Goal: Task Accomplishment & Management: Complete application form

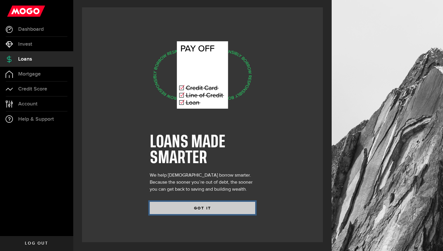
click at [209, 211] on button "GOT IT" at bounding box center [203, 208] width 106 height 12
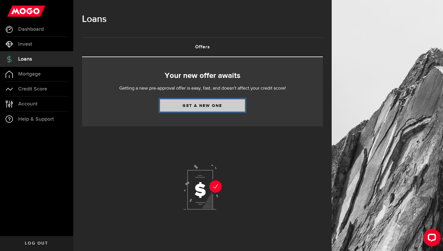
click at [230, 106] on link "Get a new one" at bounding box center [202, 105] width 85 height 12
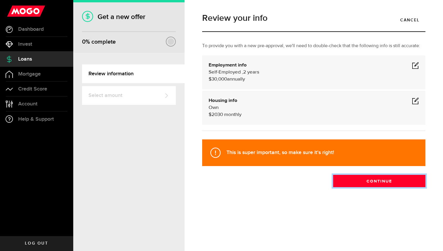
click at [364, 185] on button "Continue" at bounding box center [379, 181] width 92 height 12
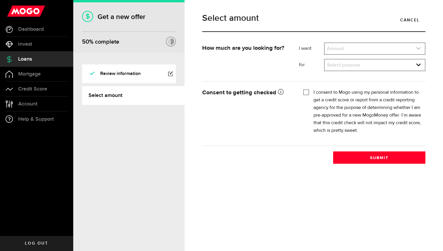
click at [389, 48] on link "expand select" at bounding box center [375, 48] width 100 height 11
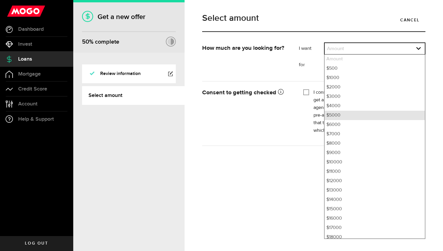
click at [343, 114] on li "$5000" at bounding box center [375, 115] width 100 height 9
select select "5000"
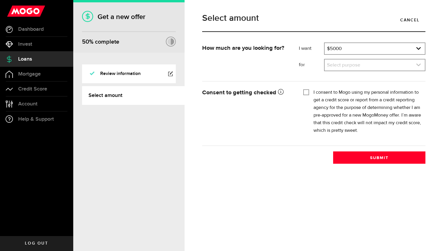
click at [354, 66] on link "expand select" at bounding box center [375, 65] width 100 height 11
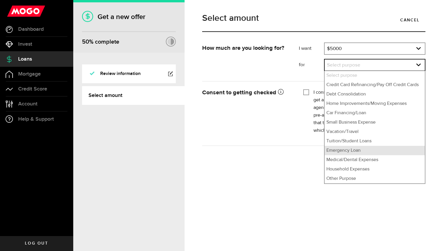
click at [340, 151] on li "Emergency Loan" at bounding box center [375, 150] width 100 height 9
select select "Emergency Loan"
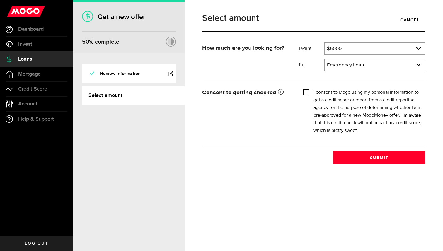
drag, startPoint x: 304, startPoint y: 93, endPoint x: 309, endPoint y: 94, distance: 5.1
click at [304, 93] on input "I consent to Mogo using my personal information to get a credit score or report…" at bounding box center [307, 92] width 6 height 6
checkbox input "true"
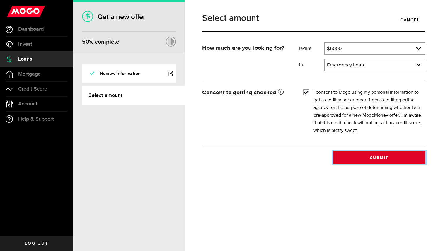
click at [350, 161] on button "Submit" at bounding box center [379, 158] width 92 height 12
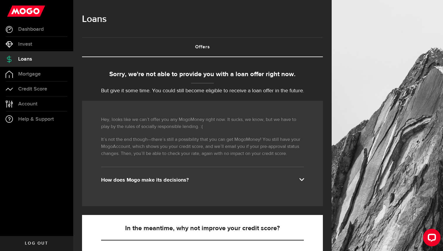
click at [45, 245] on span "Log out" at bounding box center [36, 244] width 23 height 4
